Goal: Task Accomplishment & Management: Manage account settings

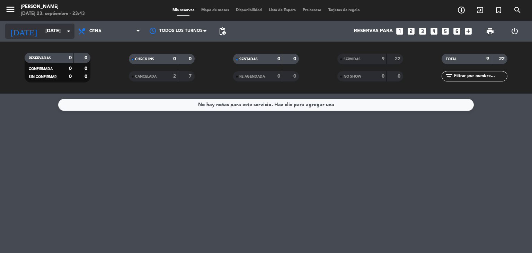
click at [56, 31] on input "[DATE]" at bounding box center [75, 31] width 66 height 12
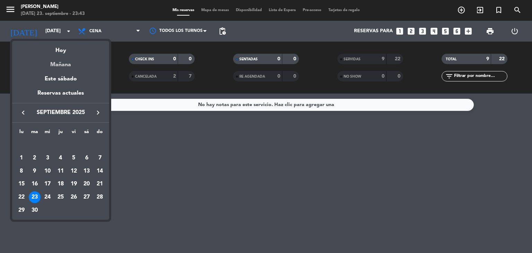
click at [55, 62] on div "Mañana" at bounding box center [60, 62] width 97 height 14
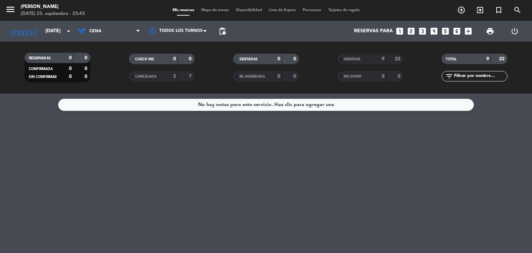
type input "[DATE]"
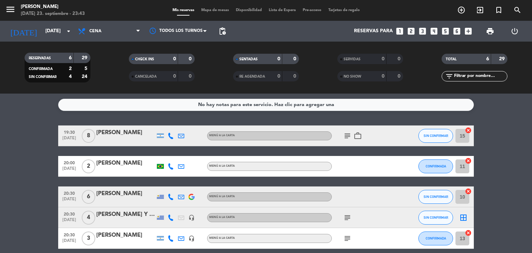
click at [139, 216] on div "[PERSON_NAME] Y [PERSON_NAME]" at bounding box center [125, 214] width 59 height 9
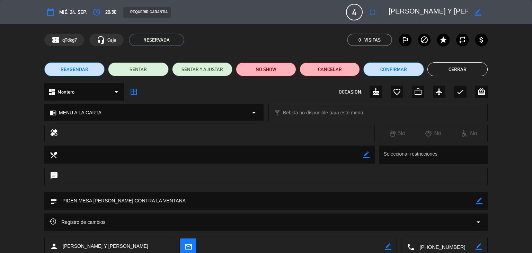
click at [454, 65] on button "Cerrar" at bounding box center [458, 69] width 60 height 14
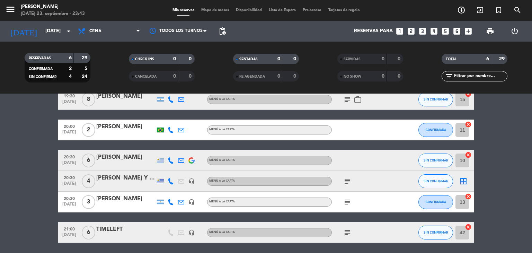
scroll to position [26, 0]
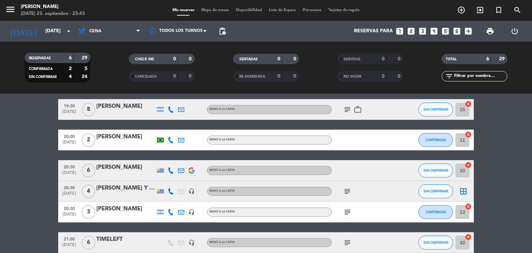
click at [349, 210] on icon "subject" at bounding box center [347, 212] width 8 height 8
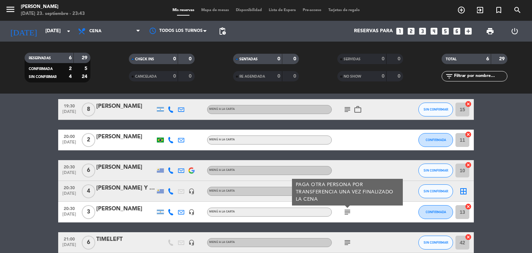
drag, startPoint x: 349, startPoint y: 210, endPoint x: 430, endPoint y: 207, distance: 81.1
click at [349, 210] on icon "subject" at bounding box center [347, 212] width 8 height 8
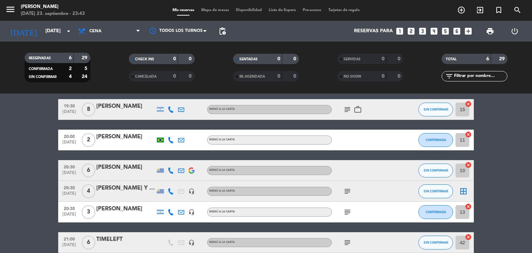
click at [463, 193] on icon "border_all" at bounding box center [463, 191] width 8 height 8
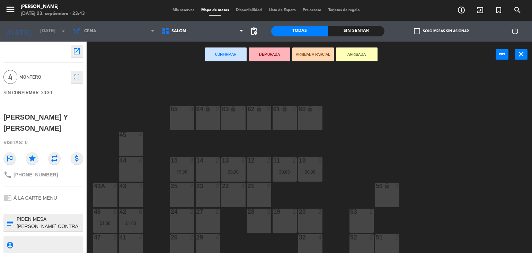
click at [261, 164] on div "12 2" at bounding box center [259, 169] width 24 height 24
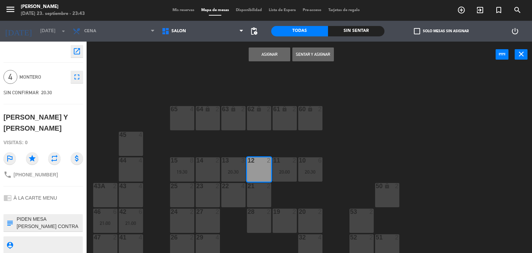
click at [270, 58] on button "Asignar" at bounding box center [270, 54] width 42 height 14
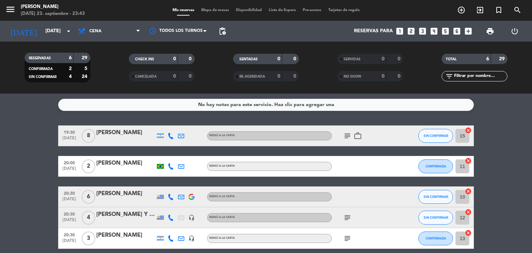
click at [217, 13] on div "Mis reservas Mapa de mesas Disponibilidad Lista de Espera Pre-acceso Tarjetas d…" at bounding box center [266, 10] width 194 height 6
click at [216, 10] on span "Mapa de mesas" at bounding box center [215, 10] width 35 height 4
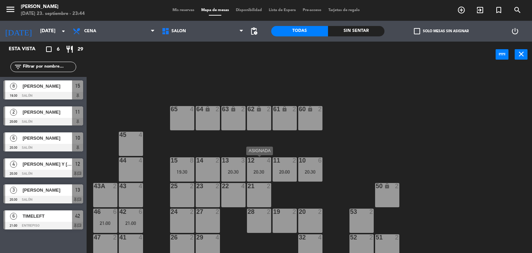
click at [258, 166] on div "12 4 20:30" at bounding box center [259, 169] width 24 height 24
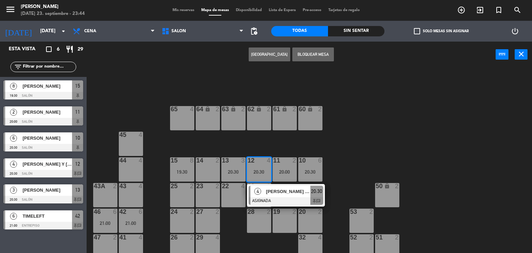
click at [275, 196] on div "[PERSON_NAME] Y [PERSON_NAME]" at bounding box center [287, 191] width 45 height 11
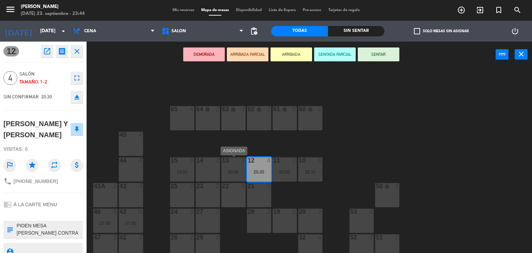
click at [230, 169] on div "20:30" at bounding box center [233, 171] width 24 height 5
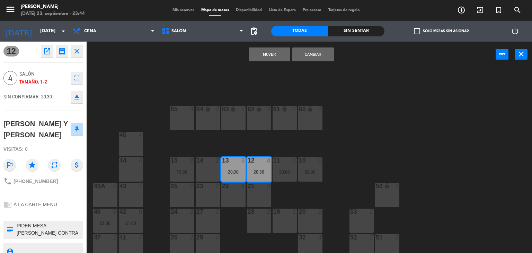
click at [306, 55] on button "Cambiar" at bounding box center [313, 54] width 42 height 14
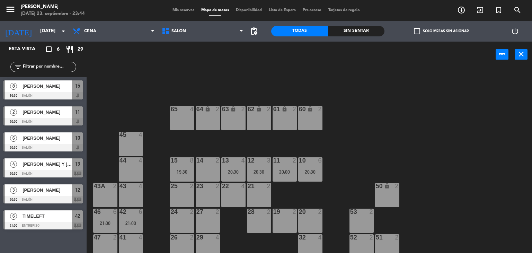
click at [181, 10] on span "Mis reservas" at bounding box center [183, 10] width 29 height 4
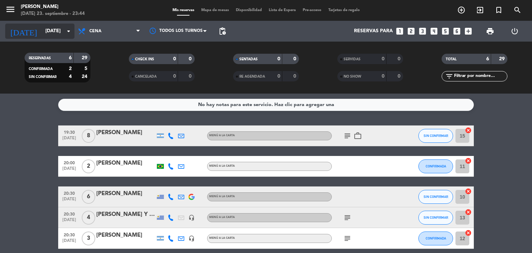
click at [42, 29] on input "[DATE]" at bounding box center [75, 31] width 66 height 12
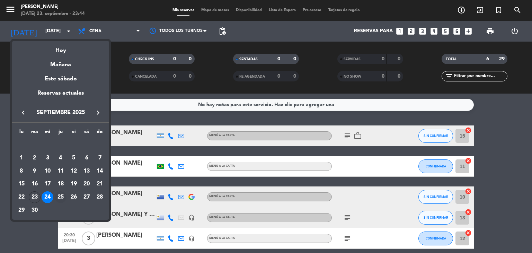
click at [59, 194] on div "25" at bounding box center [61, 197] width 12 height 12
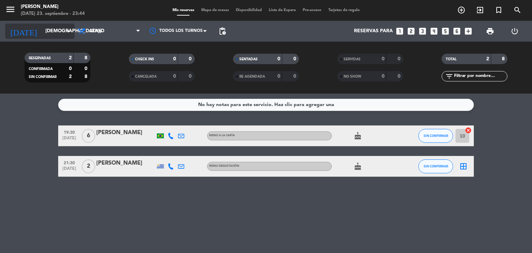
click at [49, 32] on input "[DEMOGRAPHIC_DATA][DATE]" at bounding box center [75, 31] width 66 height 12
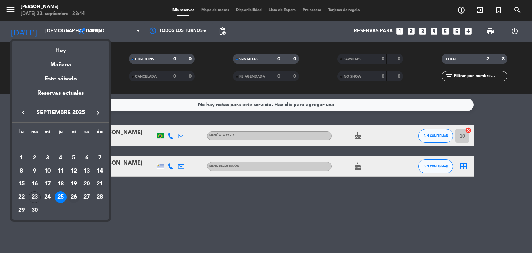
click at [76, 197] on div "26" at bounding box center [74, 197] width 12 height 12
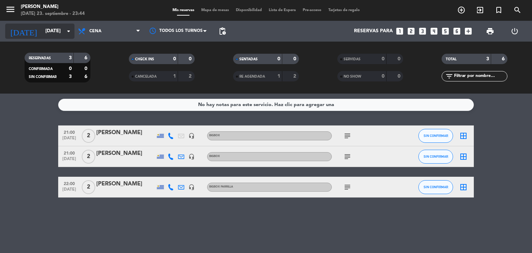
click at [54, 30] on input "[DATE]" at bounding box center [75, 31] width 66 height 12
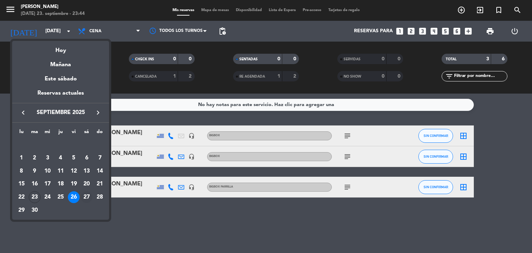
click at [87, 196] on div "27" at bounding box center [87, 197] width 12 height 12
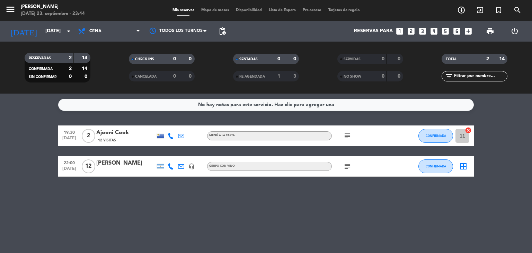
click at [348, 165] on icon "subject" at bounding box center [347, 166] width 8 height 8
click at [43, 26] on input "[DATE]" at bounding box center [75, 31] width 66 height 12
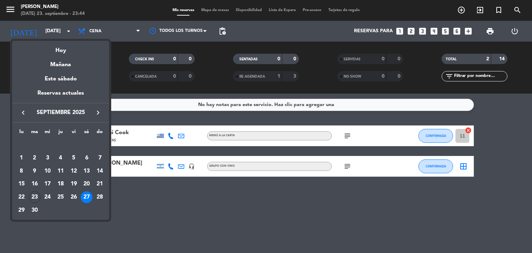
click at [100, 196] on div "28" at bounding box center [100, 197] width 12 height 12
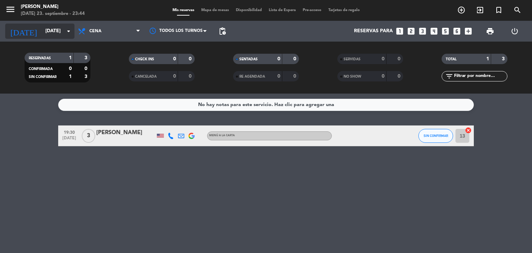
click at [42, 28] on input "[DATE]" at bounding box center [75, 31] width 66 height 12
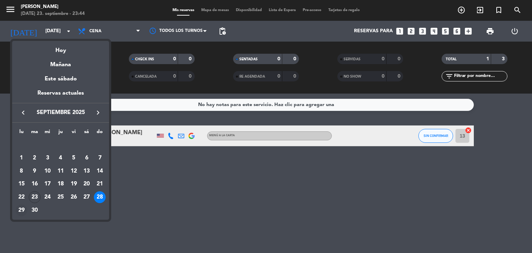
click at [21, 207] on div "29" at bounding box center [22, 210] width 12 height 12
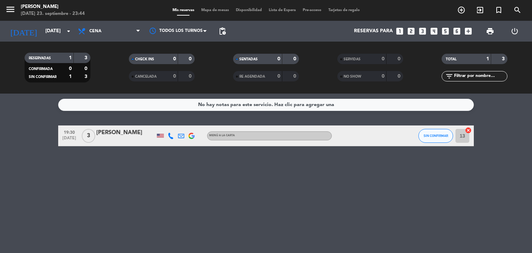
type input "[DATE]"
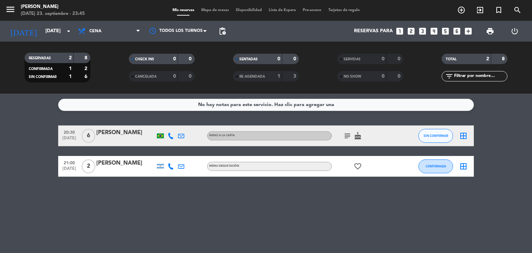
click at [464, 133] on icon "border_all" at bounding box center [463, 136] width 8 height 8
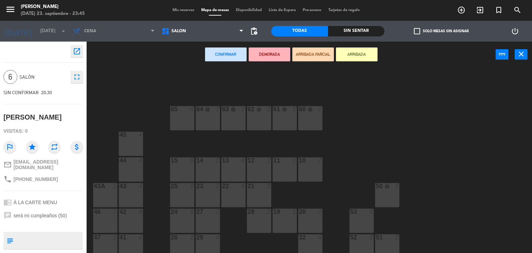
click at [183, 168] on div "15 8" at bounding box center [182, 169] width 24 height 24
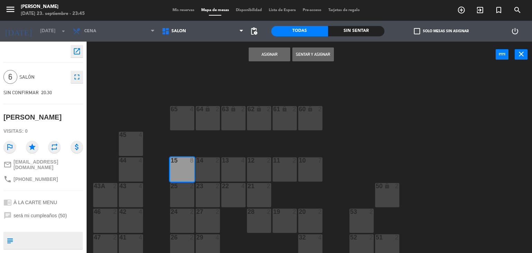
click at [257, 54] on button "Asignar" at bounding box center [270, 54] width 42 height 14
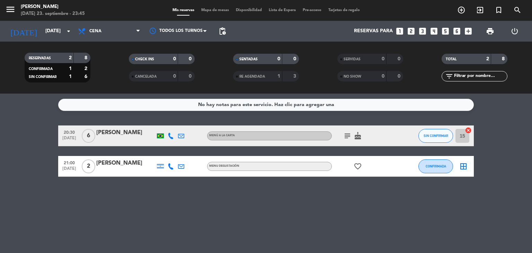
click at [462, 167] on icon "border_all" at bounding box center [463, 166] width 8 height 8
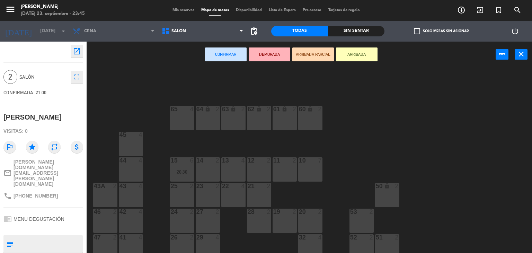
drag, startPoint x: 256, startPoint y: 167, endPoint x: 258, endPoint y: 142, distance: 25.0
click at [255, 165] on div "12 2" at bounding box center [259, 169] width 24 height 24
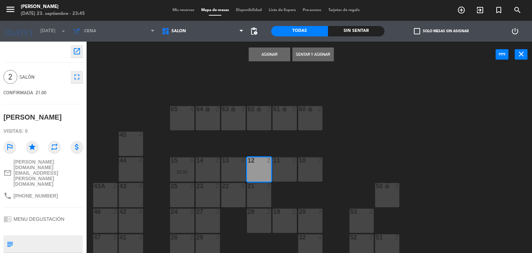
click at [264, 52] on button "Asignar" at bounding box center [270, 54] width 42 height 14
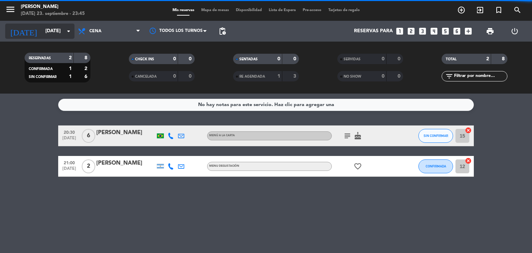
click at [42, 29] on input "[DATE]" at bounding box center [75, 31] width 66 height 12
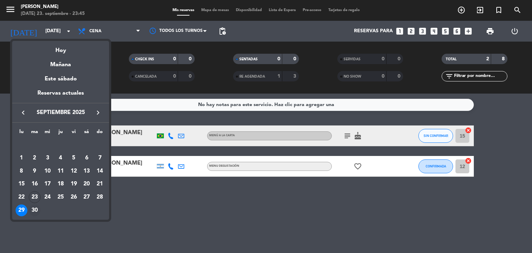
click at [34, 210] on div "30" at bounding box center [35, 210] width 12 height 12
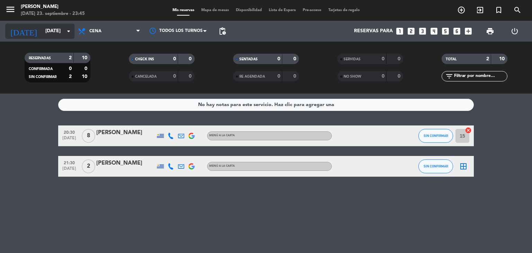
click at [61, 27] on input "[DATE]" at bounding box center [75, 31] width 66 height 12
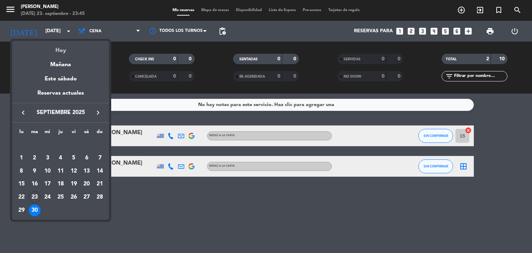
click at [62, 51] on div "Hoy" at bounding box center [60, 48] width 97 height 14
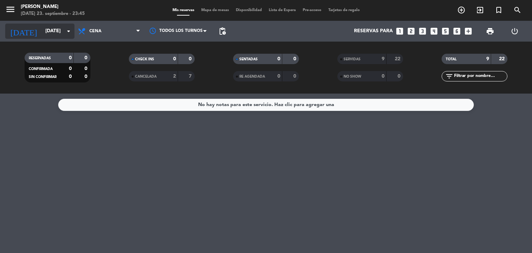
click at [57, 34] on input "[DATE]" at bounding box center [75, 31] width 66 height 12
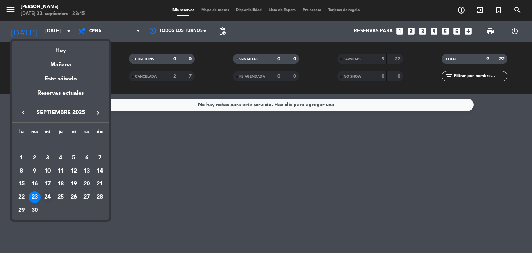
click at [50, 195] on div "24" at bounding box center [48, 197] width 12 height 12
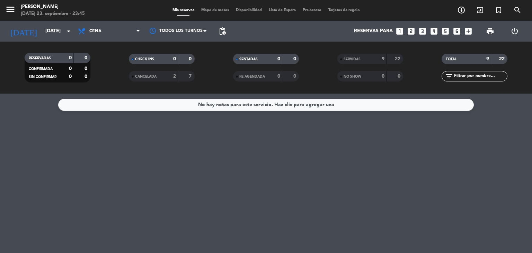
type input "[DATE]"
